Goal: Contribute content

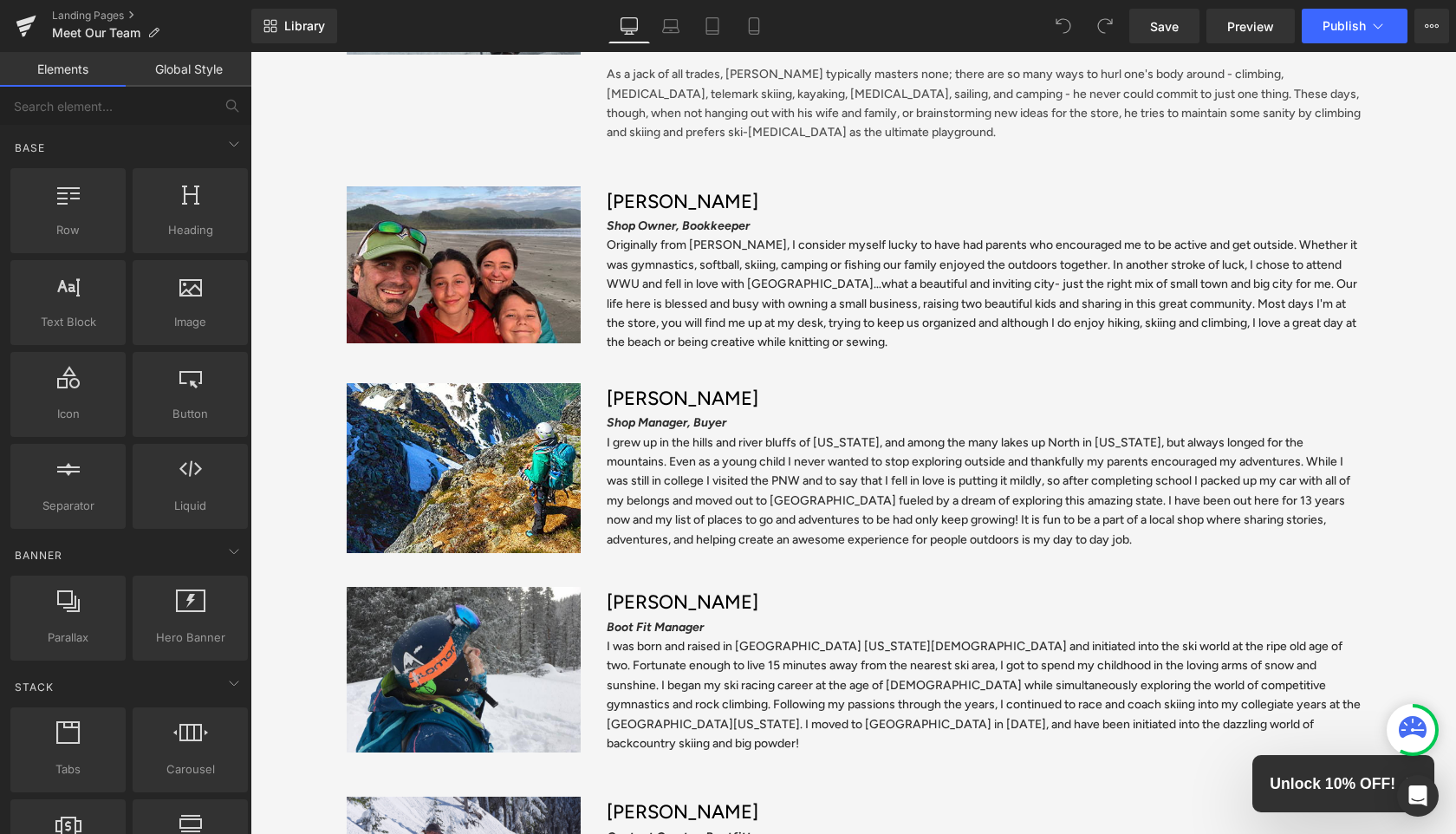
scroll to position [479, 0]
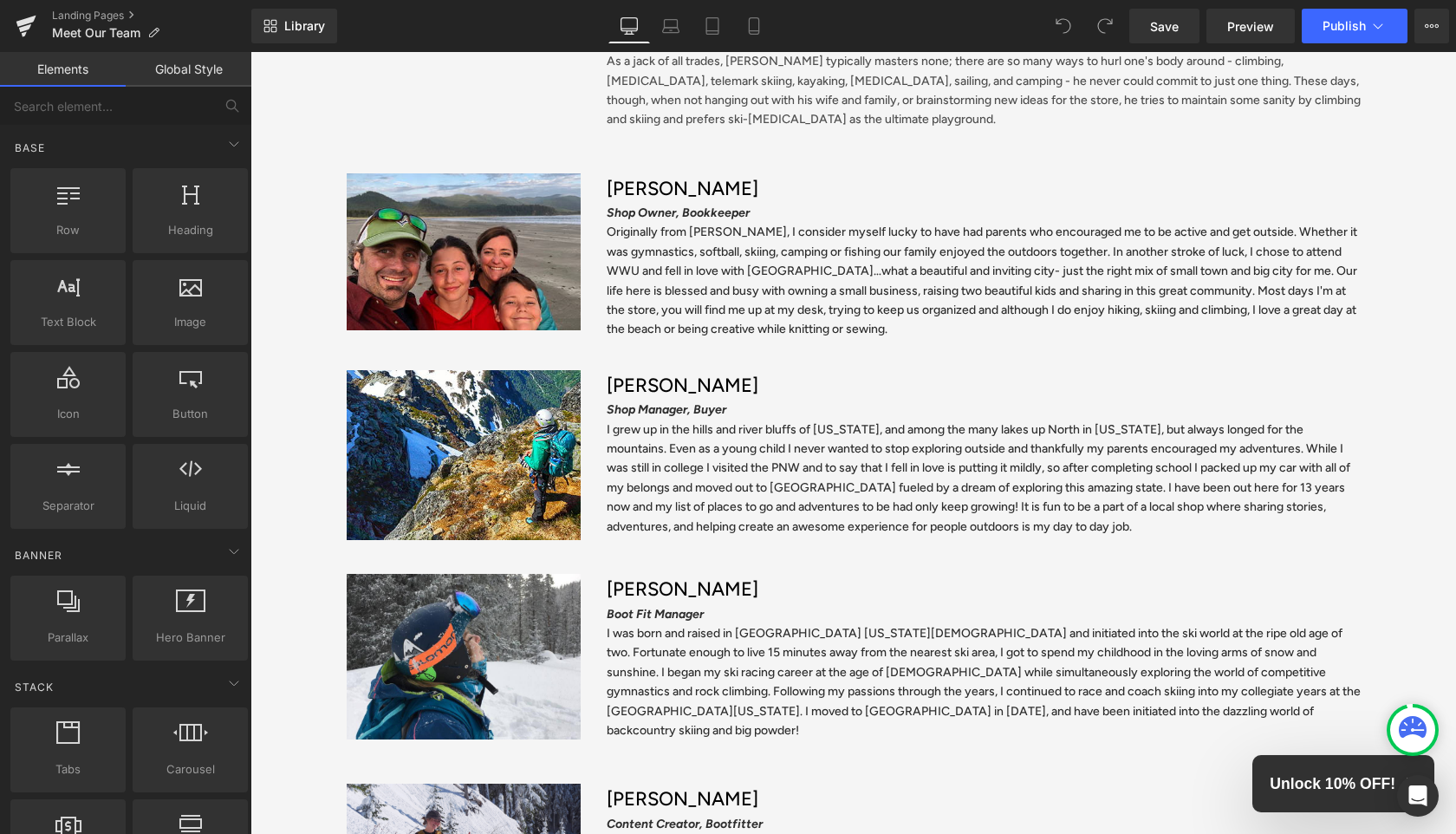
click at [693, 590] on h3 "Megan Jackson" at bounding box center [983, 589] width 754 height 31
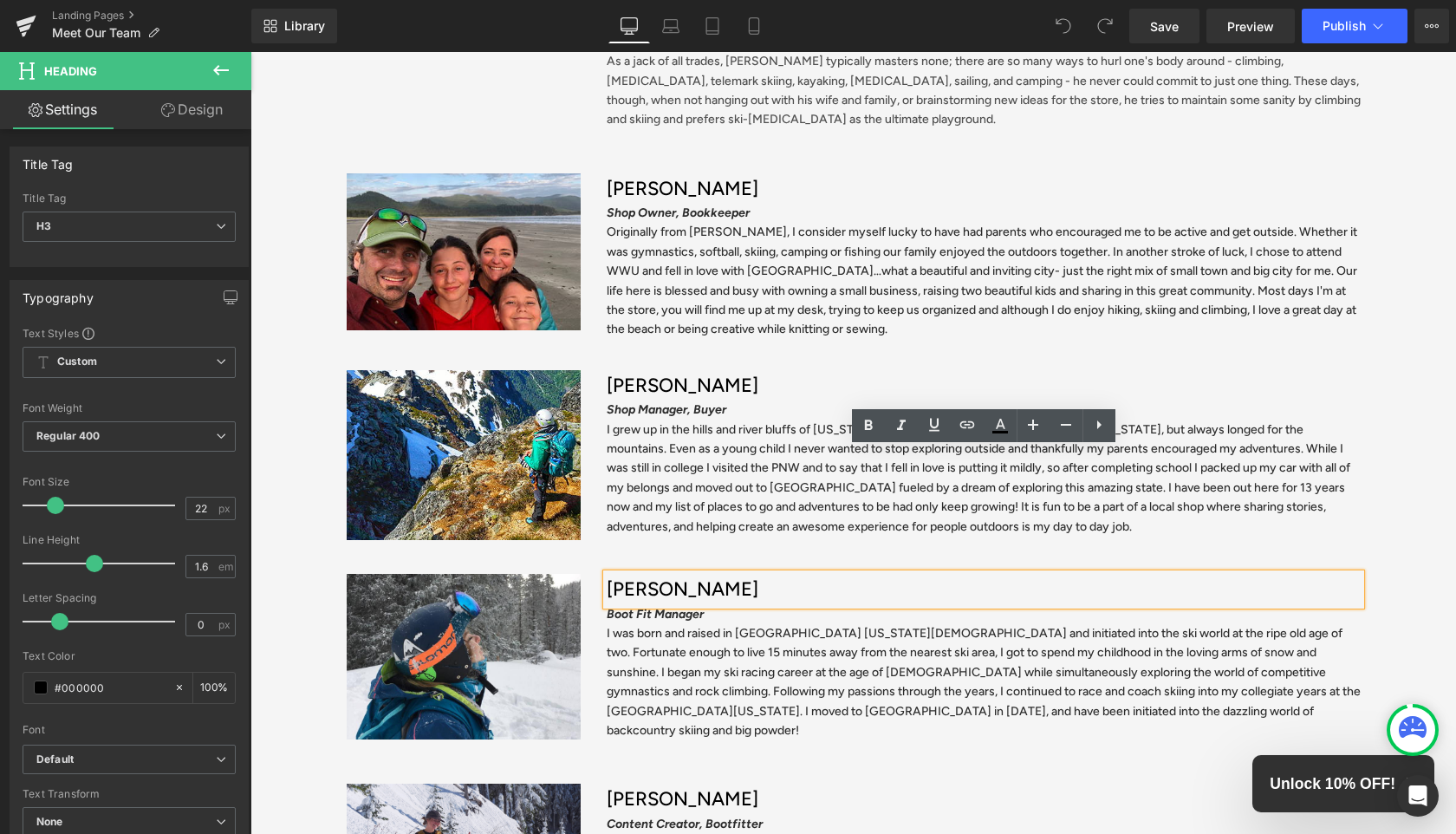
scroll to position [607, 0]
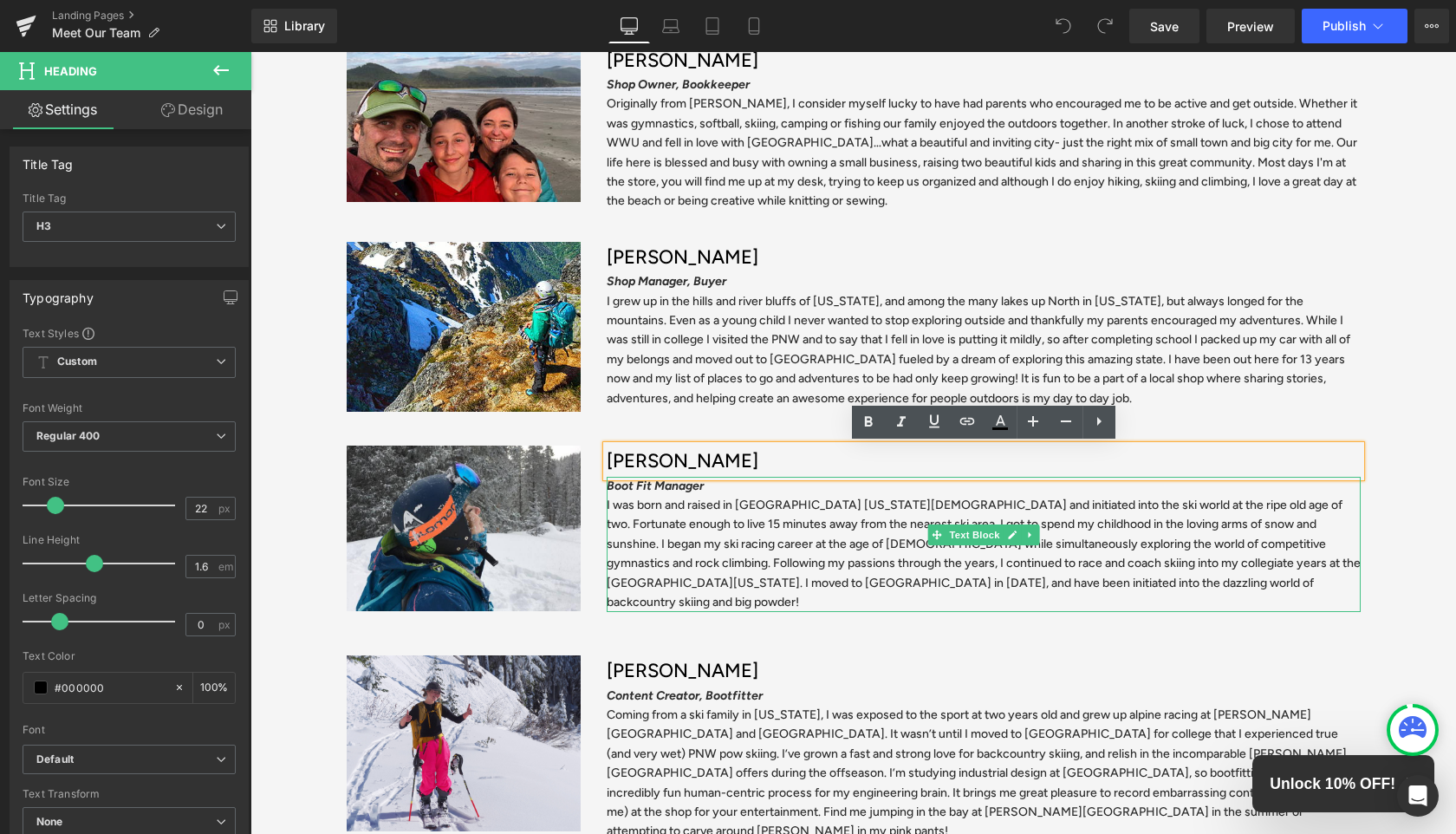
click at [693, 489] on icon "Boot Fit Manager" at bounding box center [655, 486] width 98 height 15
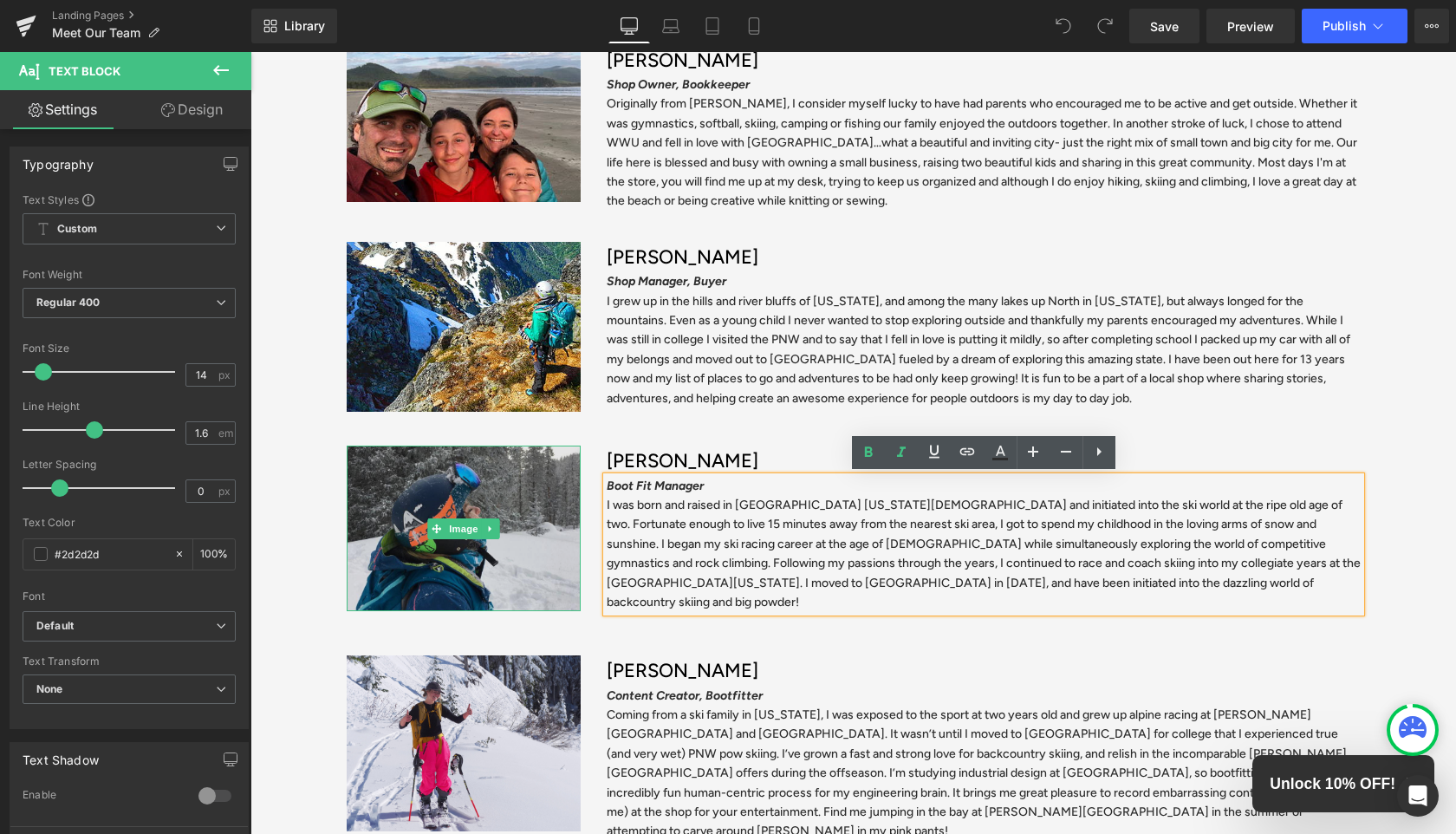
click at [453, 455] on img at bounding box center [463, 528] width 234 height 165
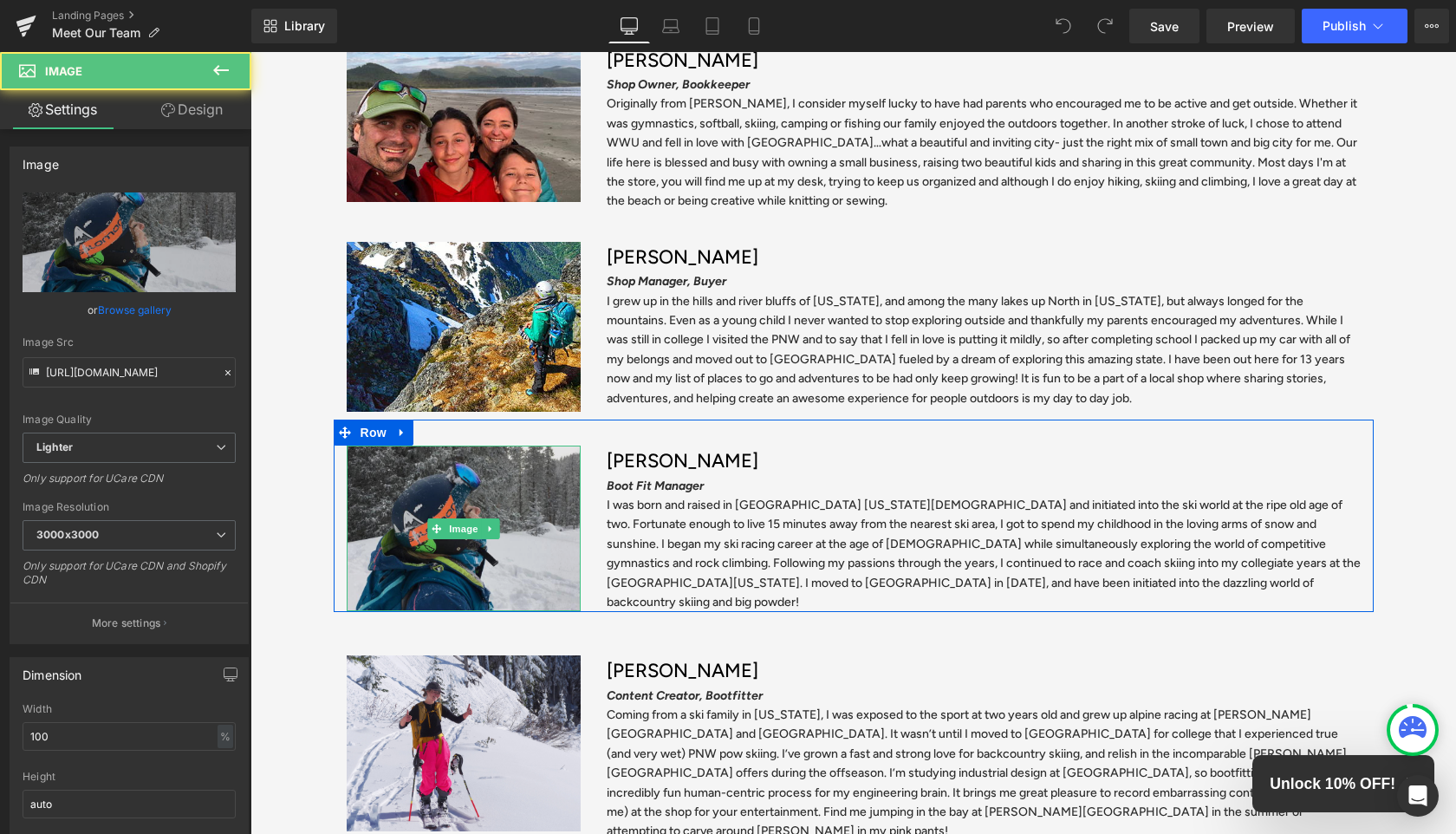
click at [397, 589] on img at bounding box center [463, 528] width 234 height 165
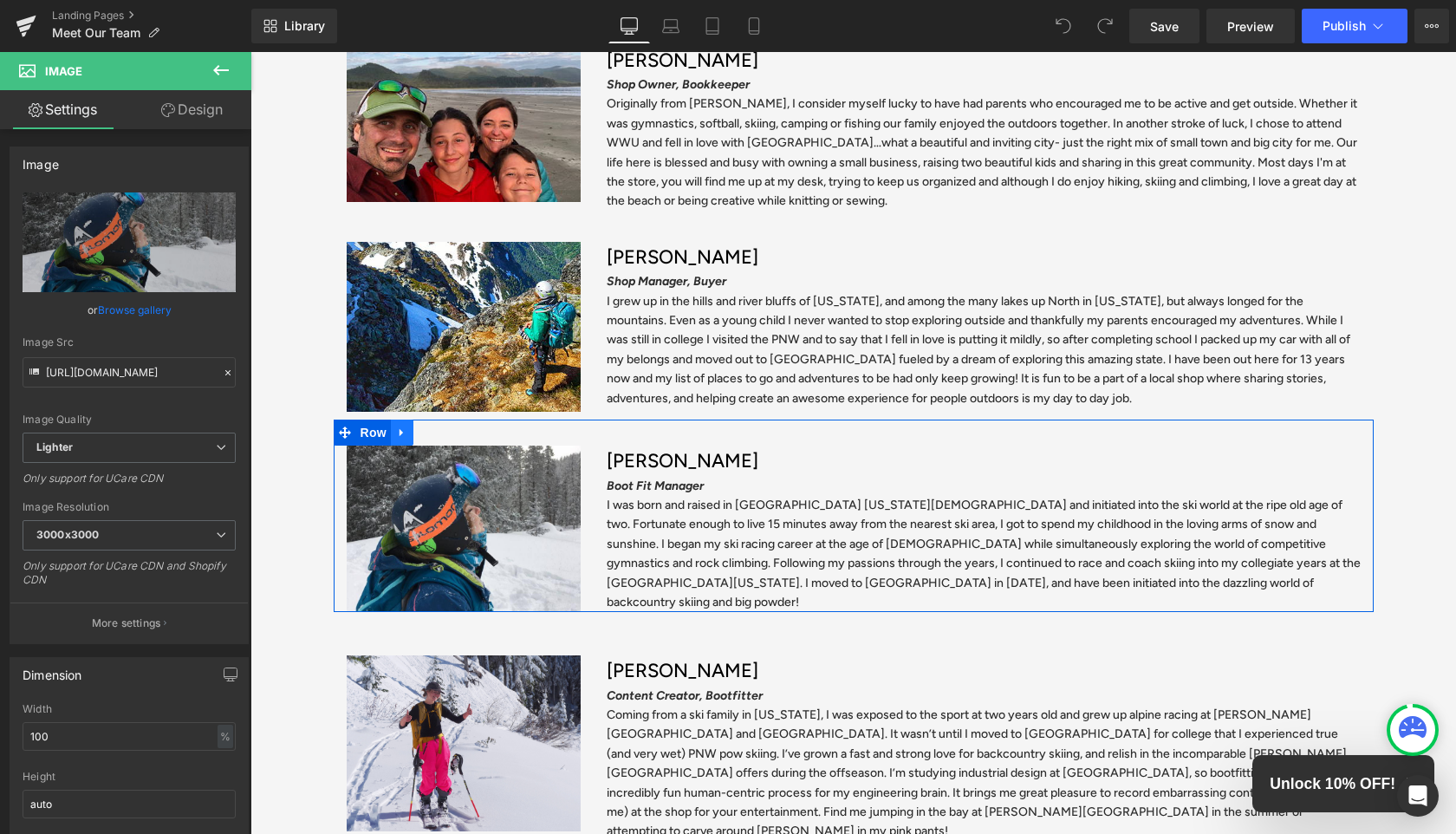
click at [409, 439] on link at bounding box center [402, 433] width 22 height 26
click at [447, 435] on icon at bounding box center [447, 432] width 12 height 12
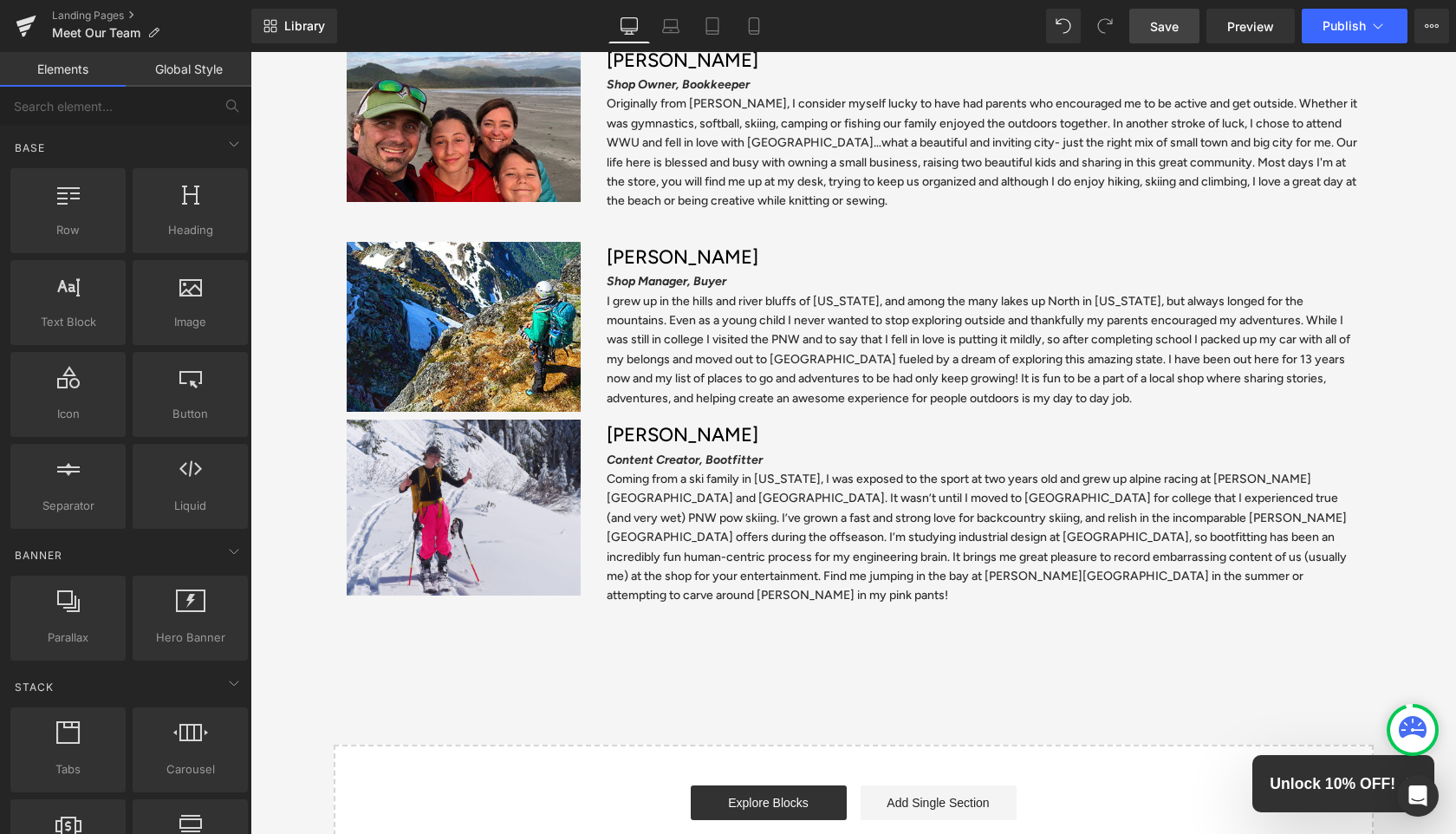
click at [1173, 27] on span "Save" at bounding box center [1164, 27] width 29 height 19
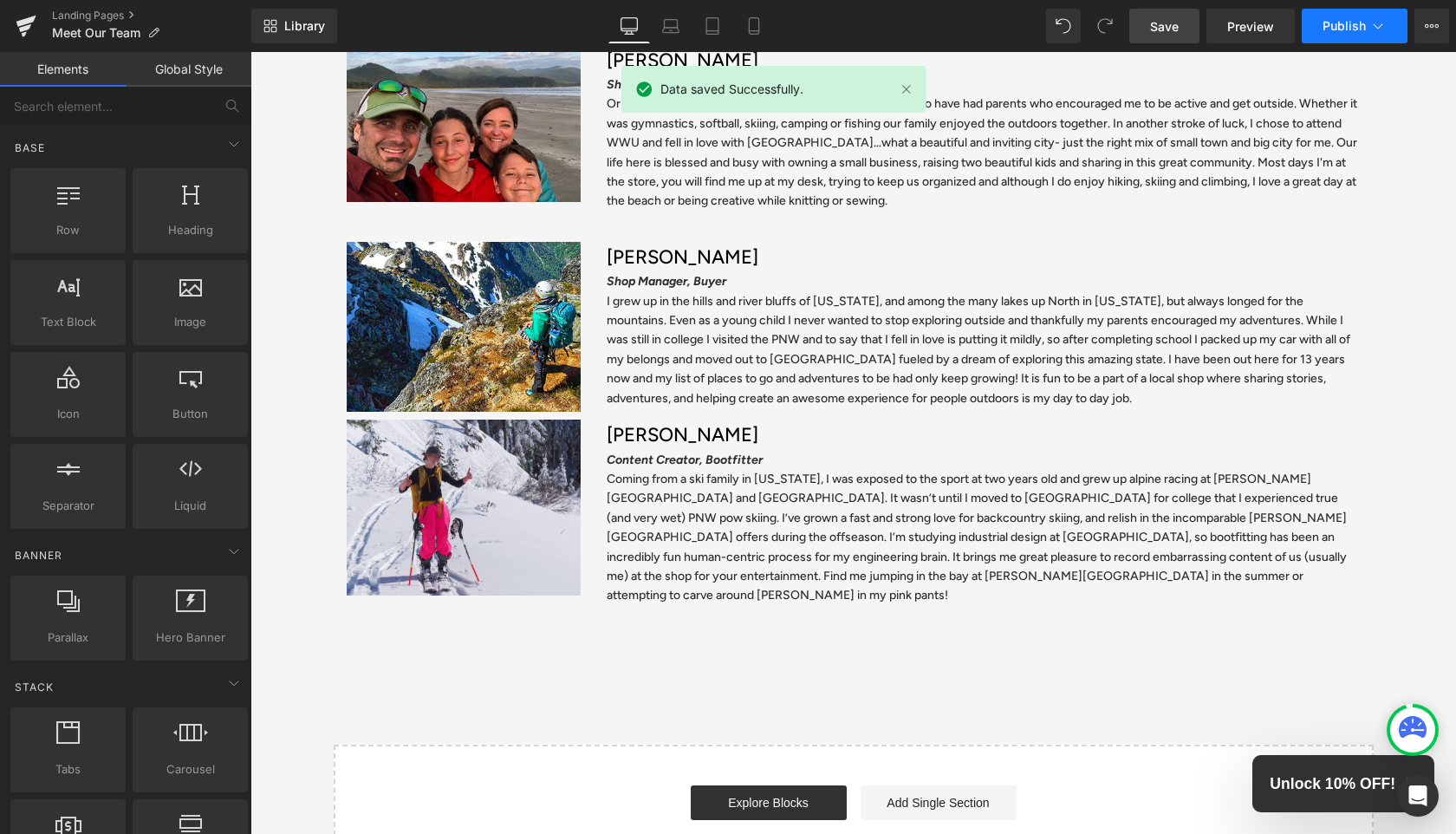
click at [1353, 27] on span "Publish" at bounding box center [1344, 26] width 44 height 14
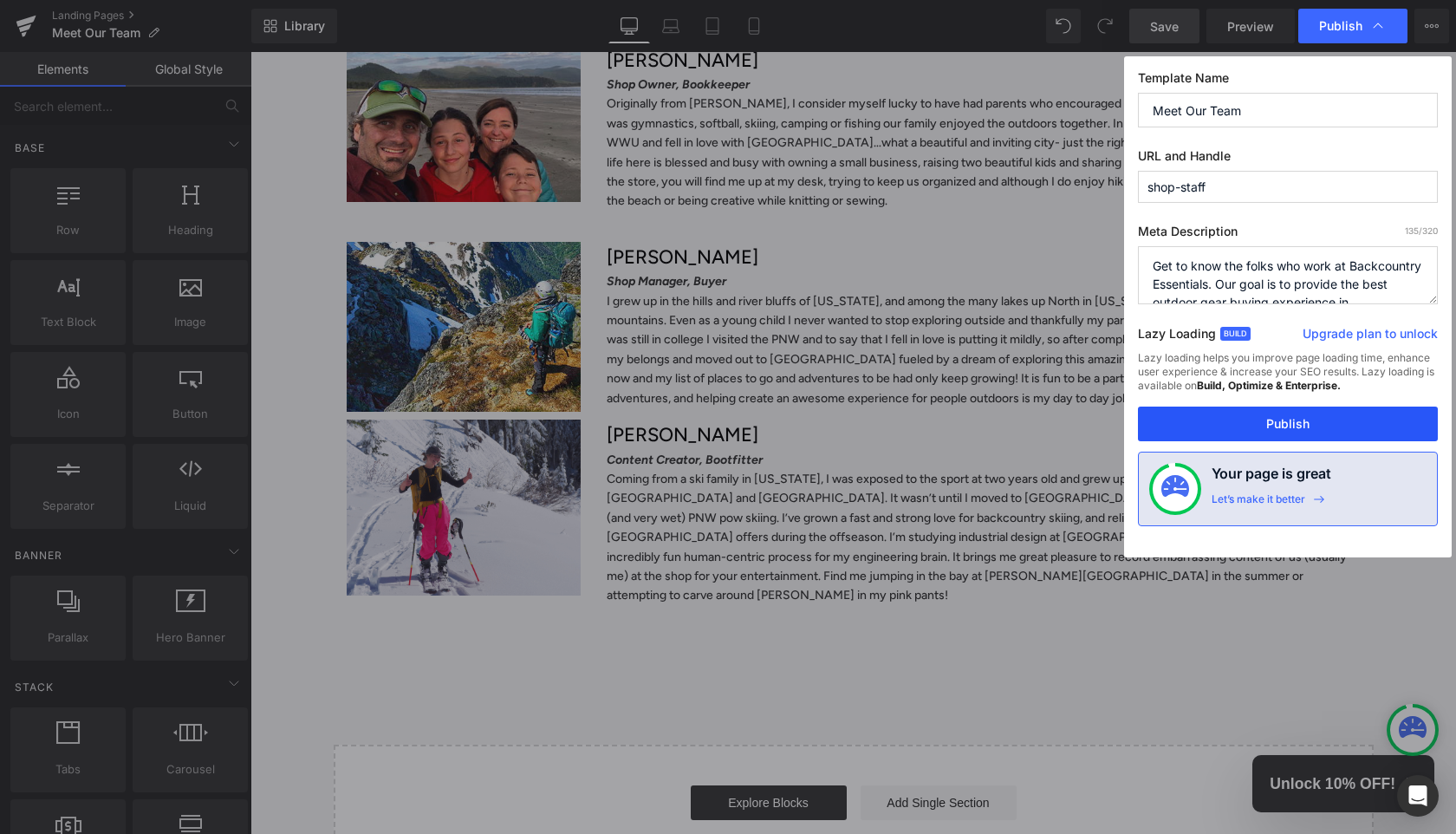
click at [1306, 422] on button "Publish" at bounding box center [1288, 424] width 300 height 34
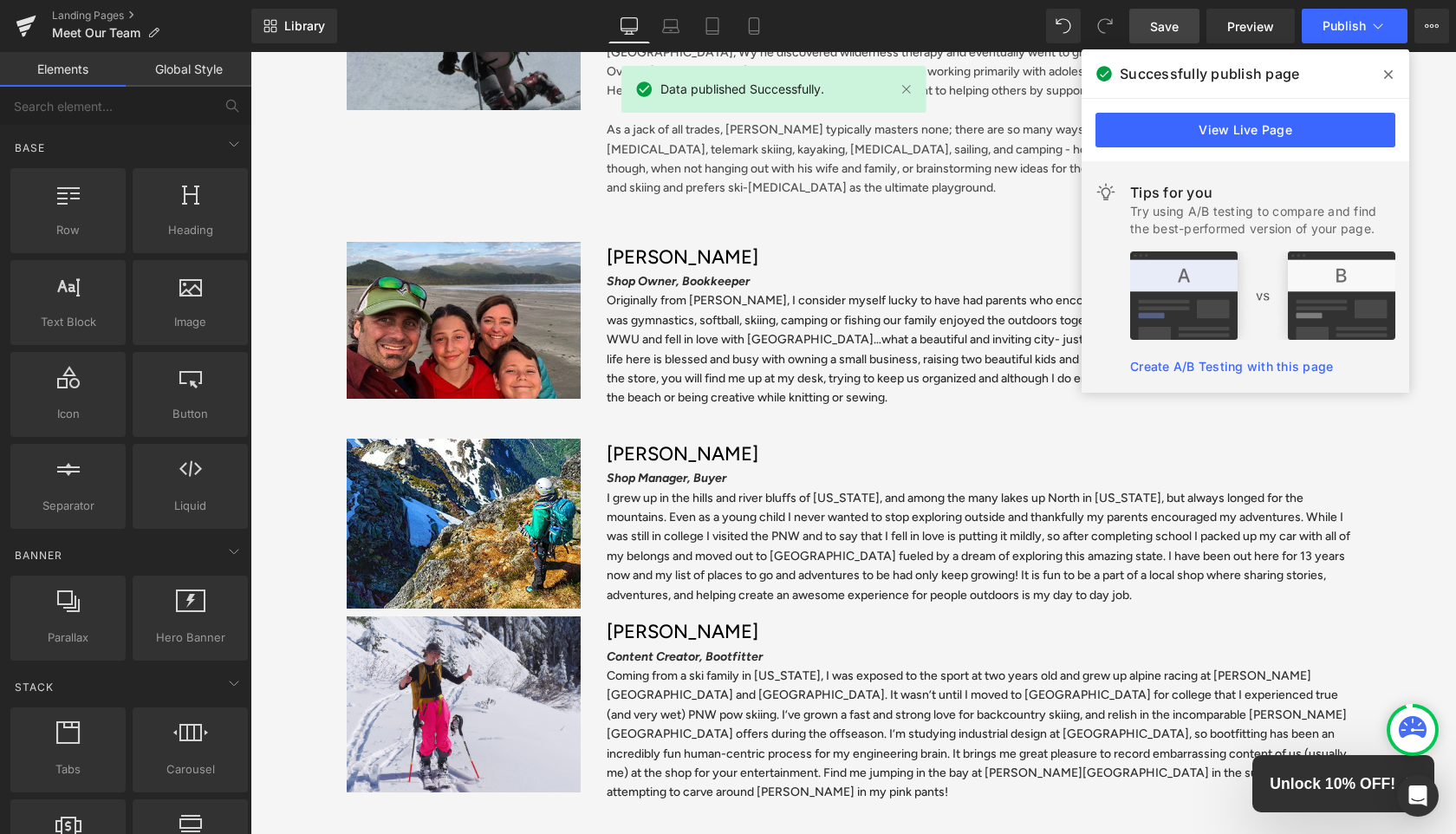
scroll to position [414, 0]
